Goal: Find specific page/section: Find specific page/section

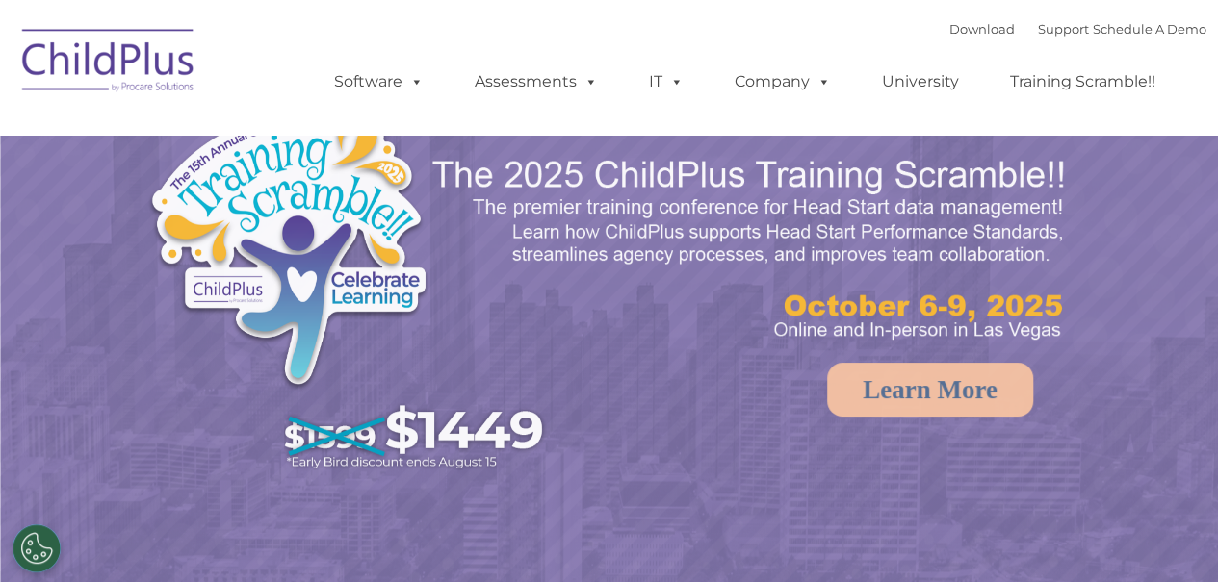
select select "MEDIUM"
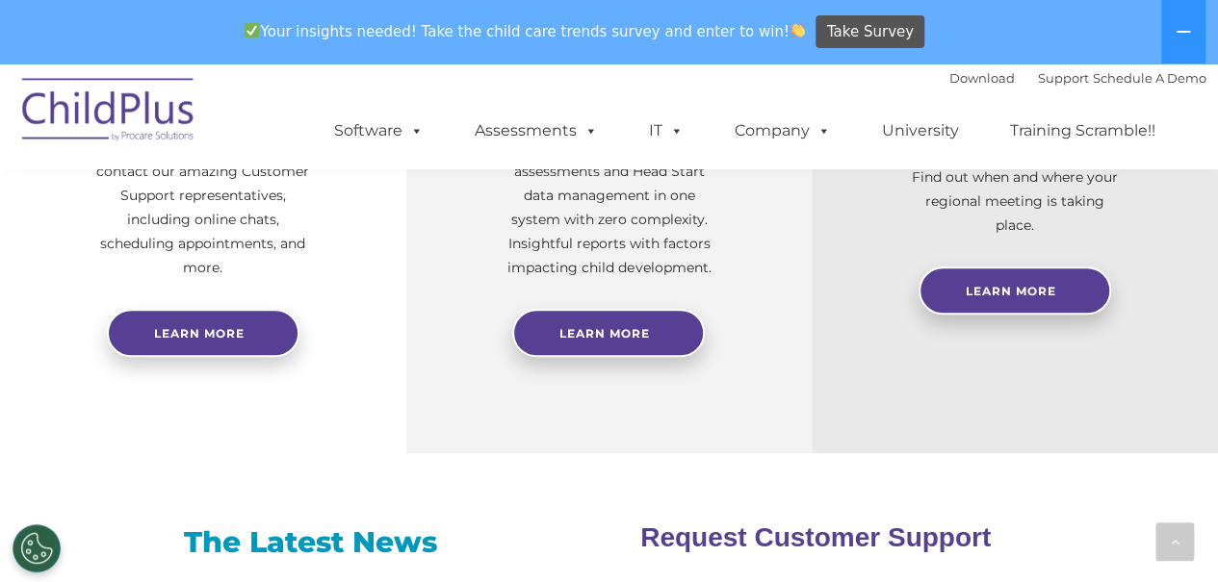
scroll to position [2372, 0]
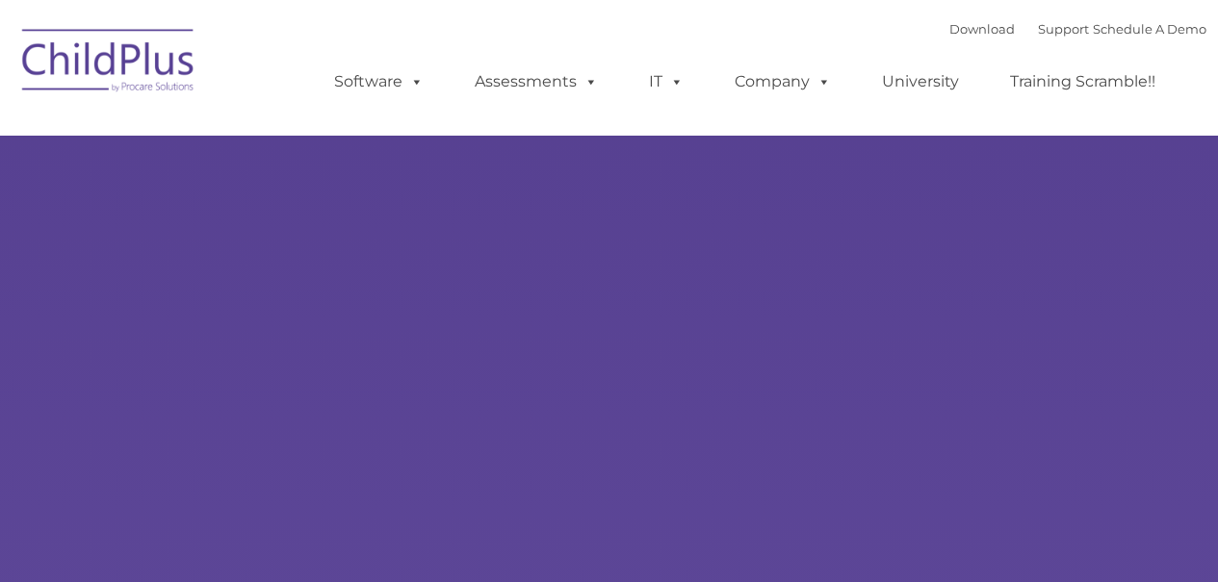
type input ""
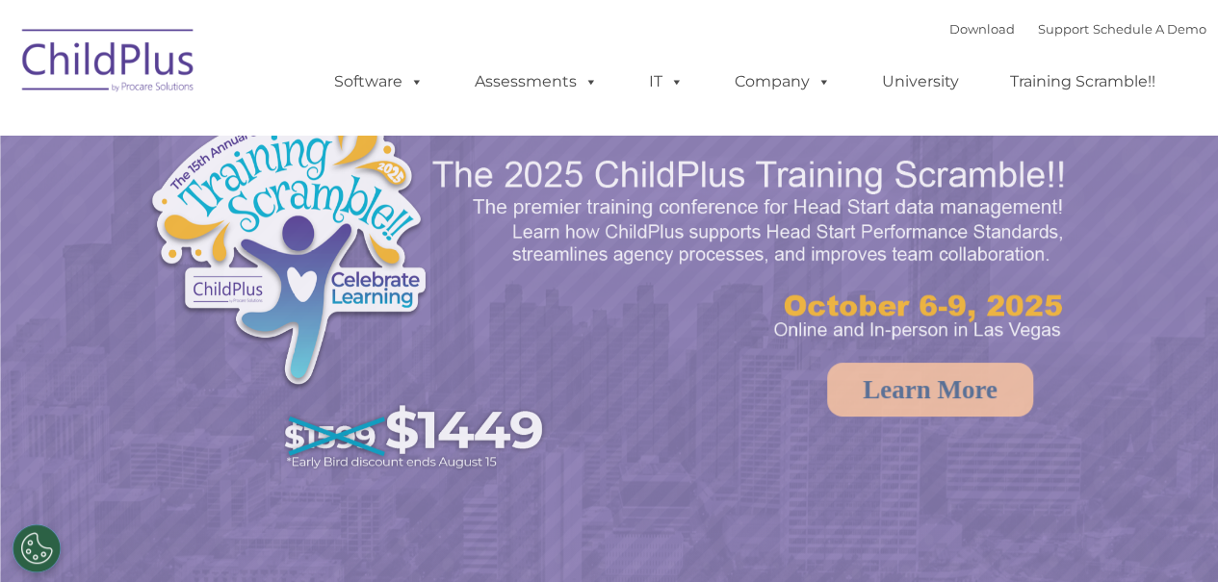
select select "MEDIUM"
